Goal: Task Accomplishment & Management: Use online tool/utility

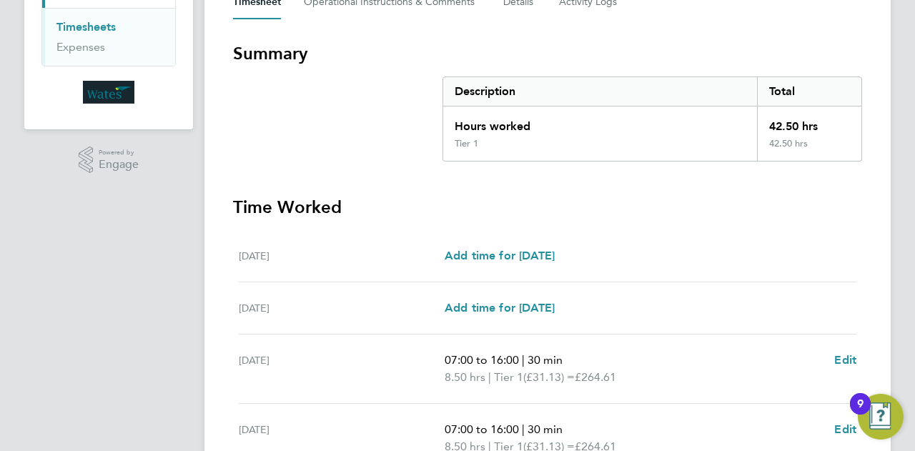
scroll to position [579, 0]
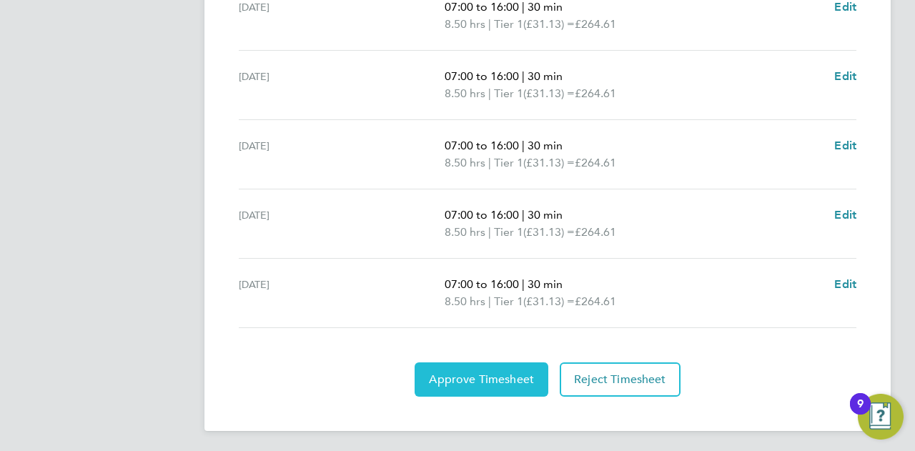
click at [514, 380] on span "Approve Timesheet" at bounding box center [481, 380] width 105 height 14
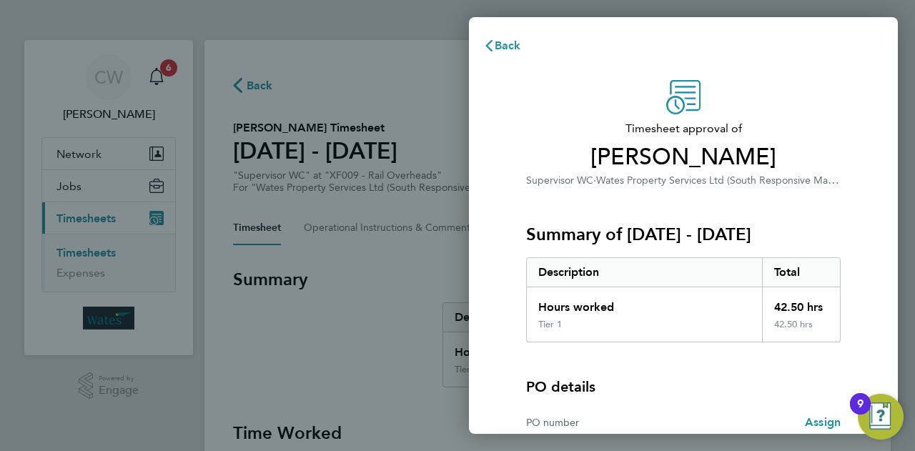
scroll to position [134, 0]
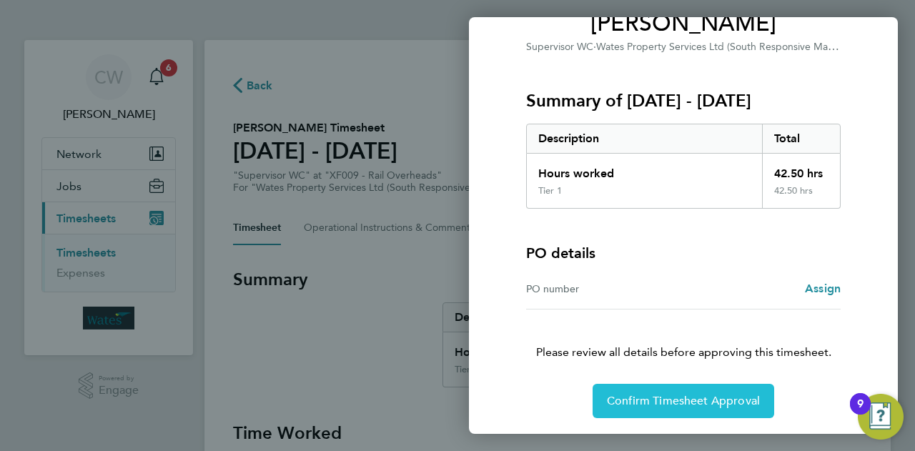
click at [649, 392] on button "Confirm Timesheet Approval" at bounding box center [684, 401] width 182 height 34
